Goal: Book appointment/travel/reservation

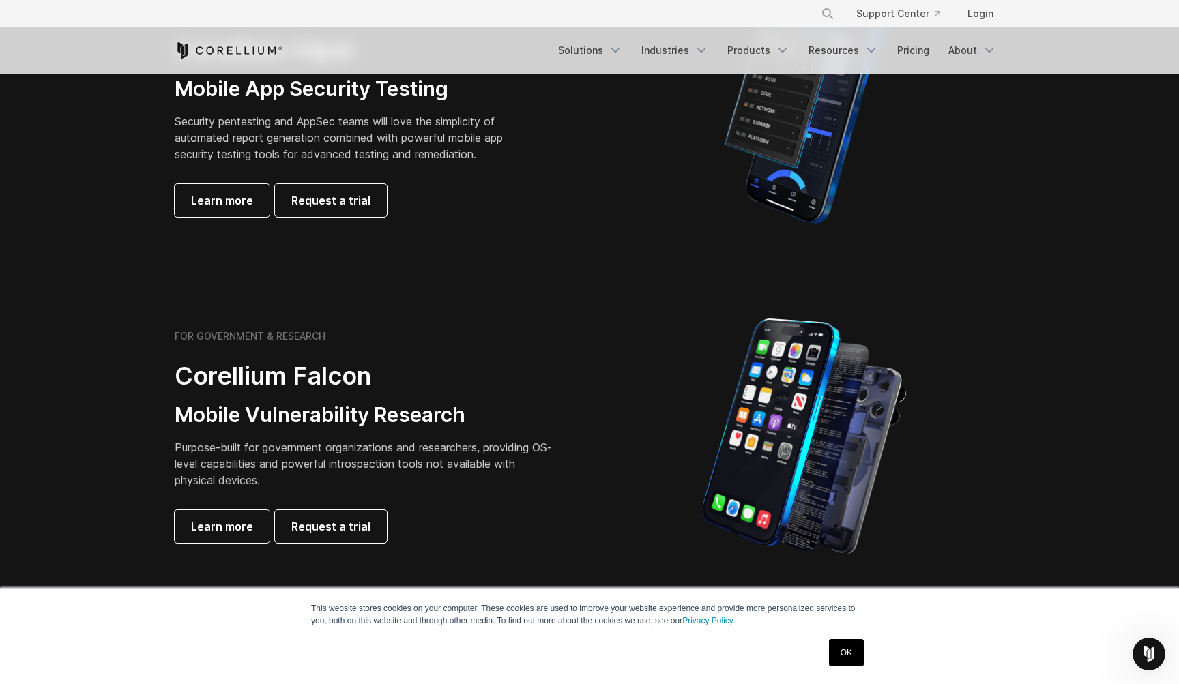
scroll to position [364, 0]
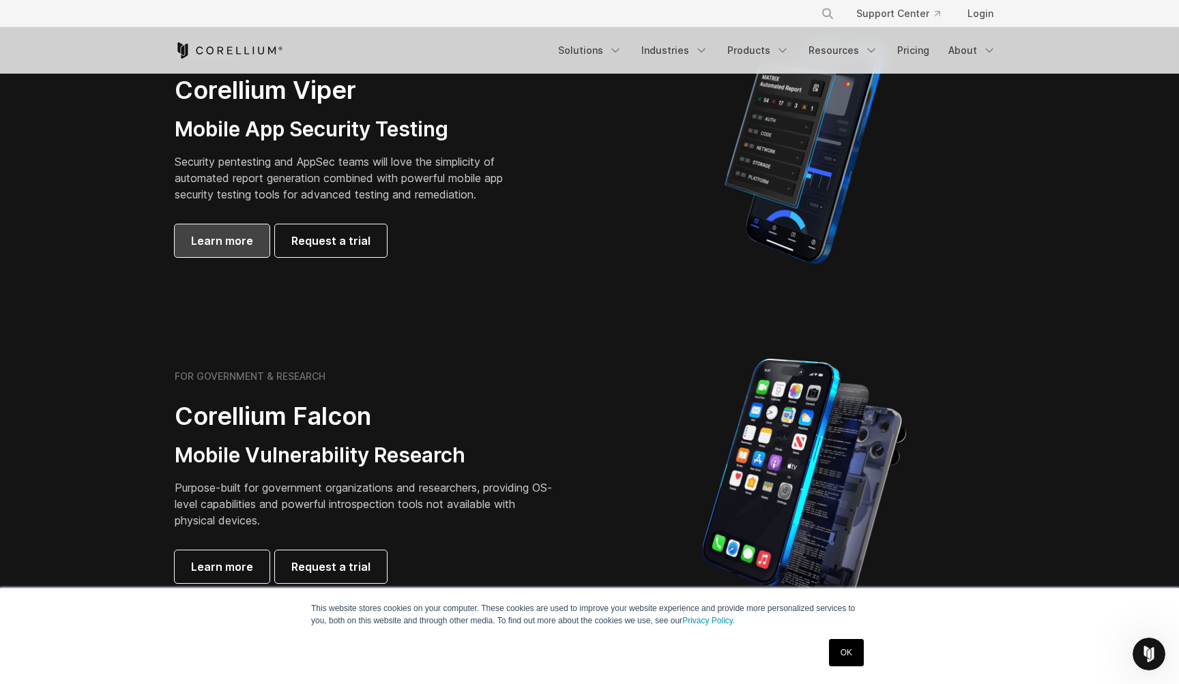
click at [216, 245] on span "Learn more" at bounding box center [222, 241] width 62 height 16
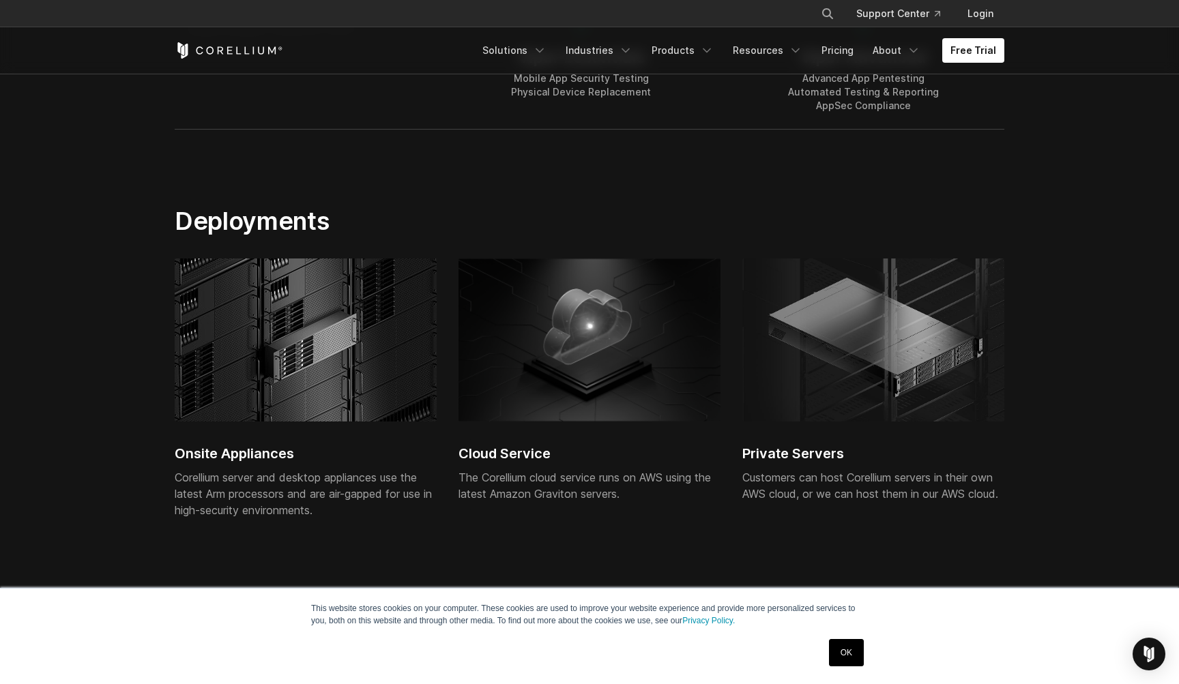
scroll to position [2977, 0]
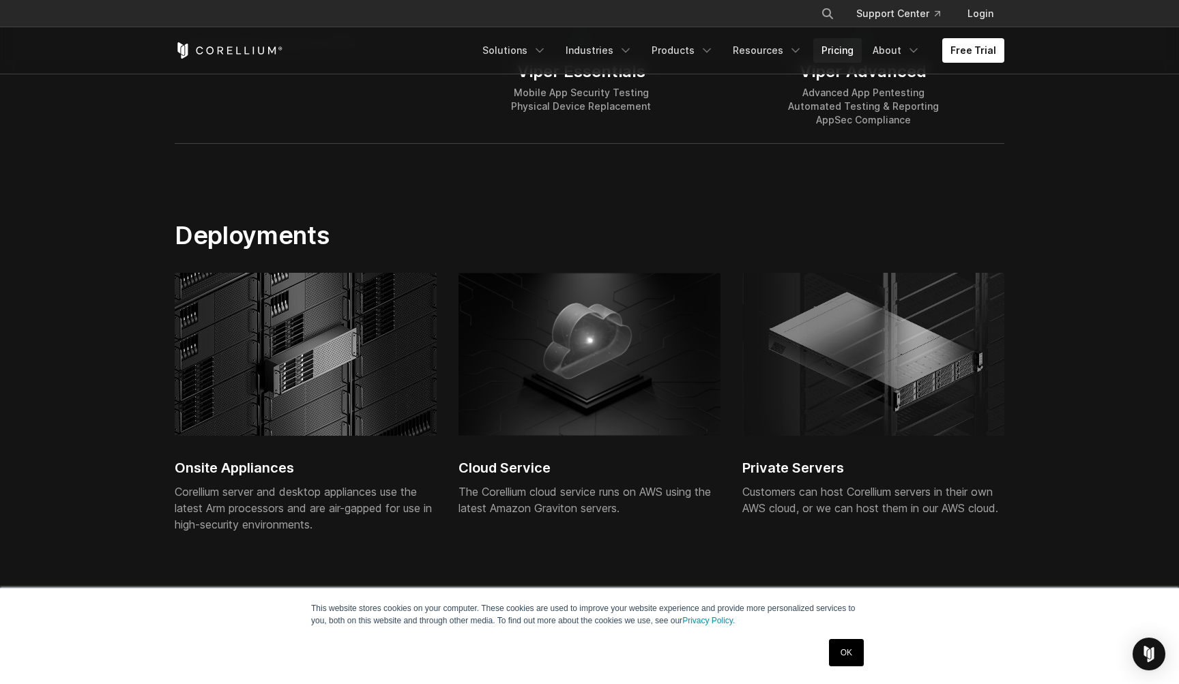
click at [839, 51] on link "Pricing" at bounding box center [837, 50] width 48 height 25
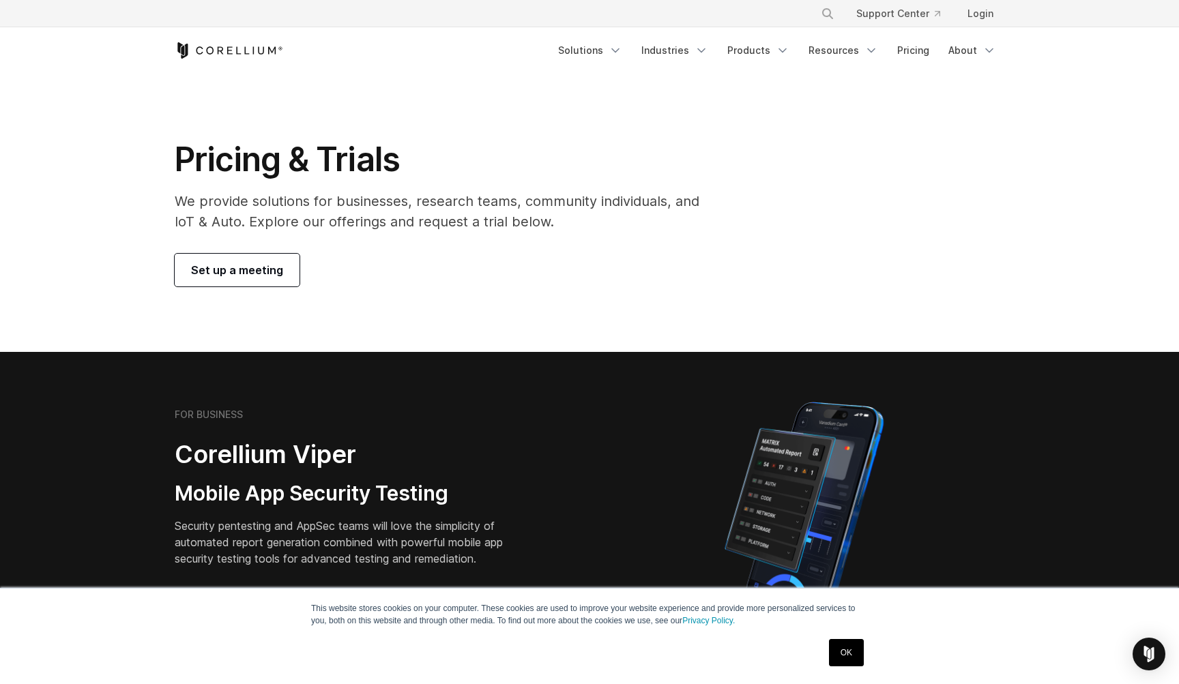
click at [254, 267] on span "Set up a meeting" at bounding box center [237, 270] width 92 height 16
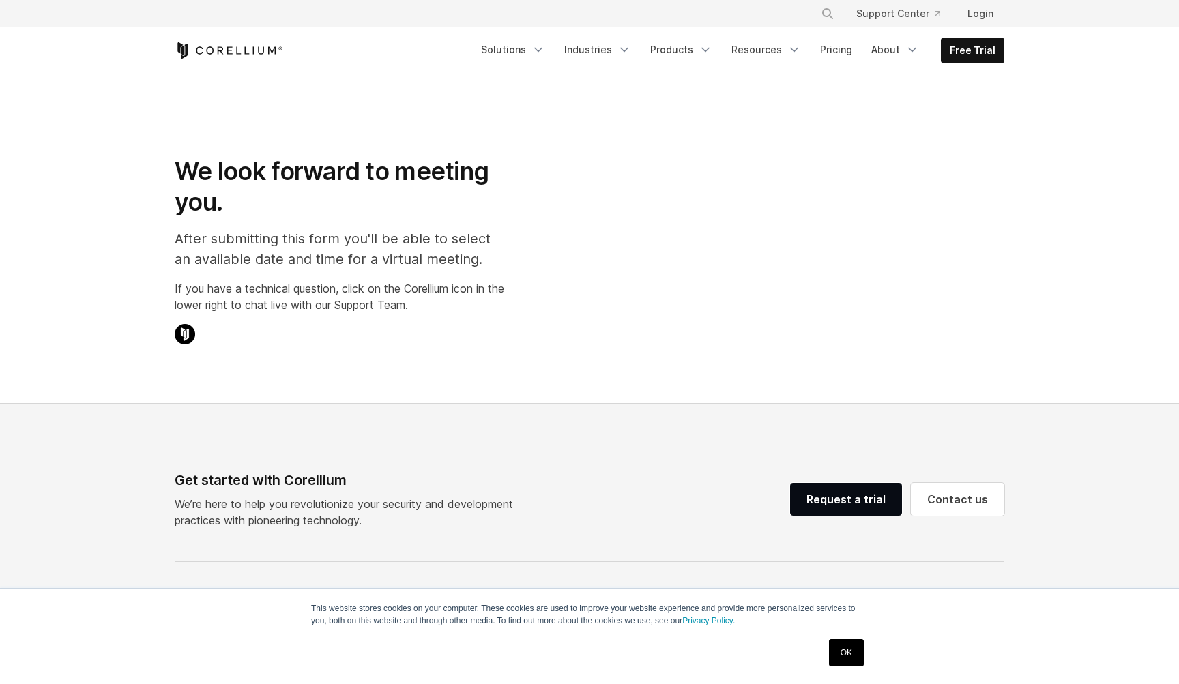
select select "**"
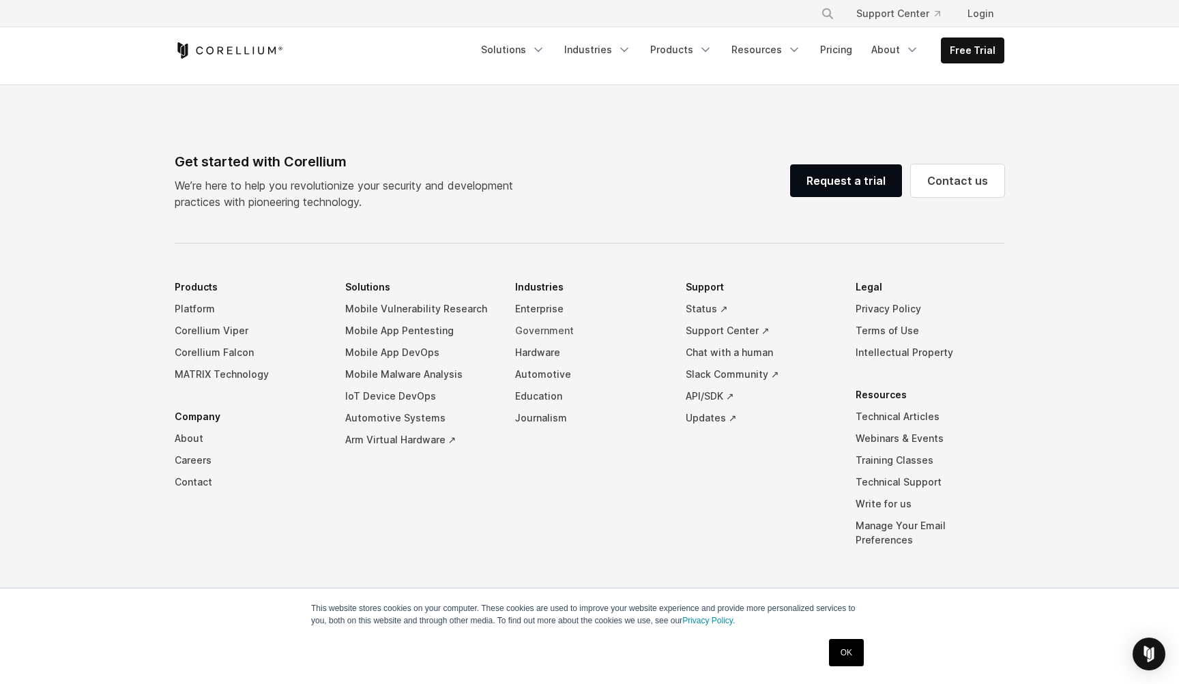
scroll to position [790, 0]
